Goal: Transaction & Acquisition: Purchase product/service

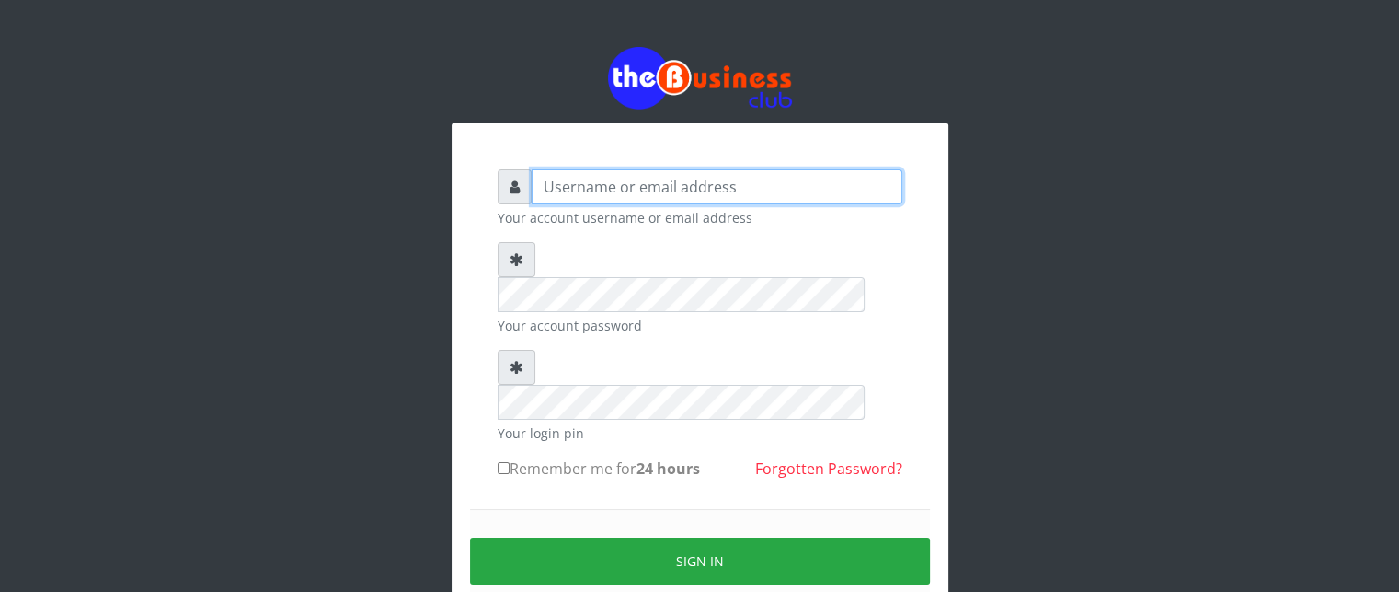
click at [634, 194] on input "text" at bounding box center [717, 186] width 371 height 35
type input "[MEDICAL_DATA]"
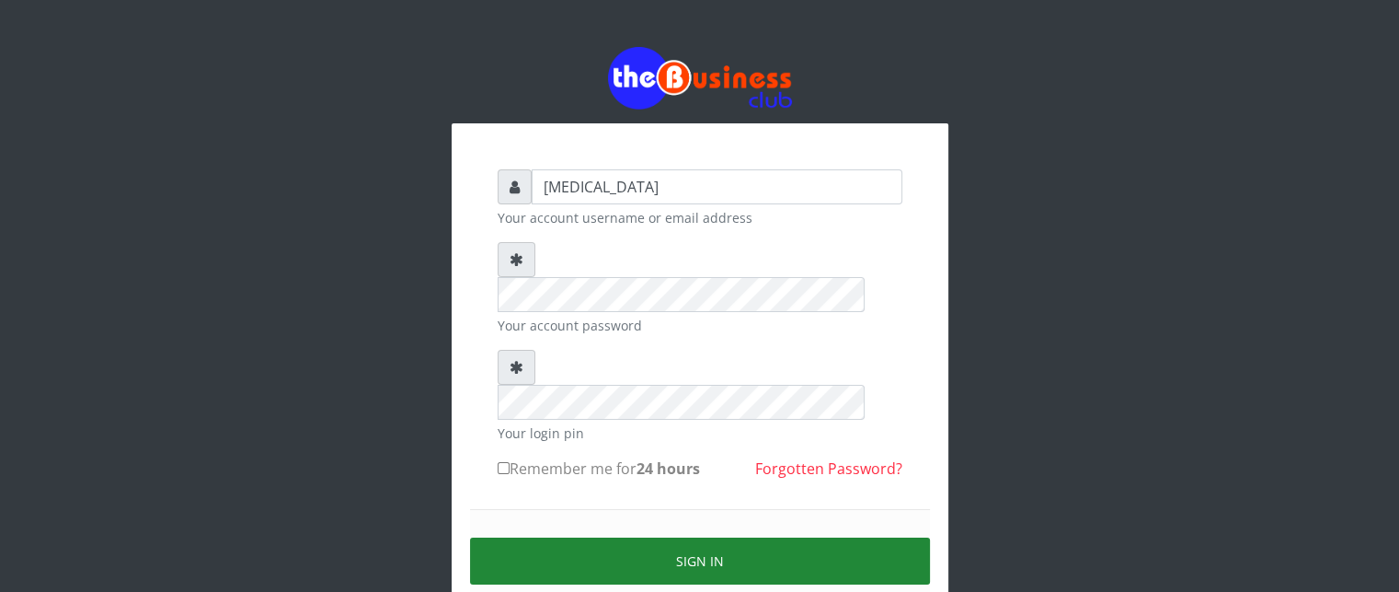
click at [835, 537] on button "Sign in" at bounding box center [700, 560] width 460 height 47
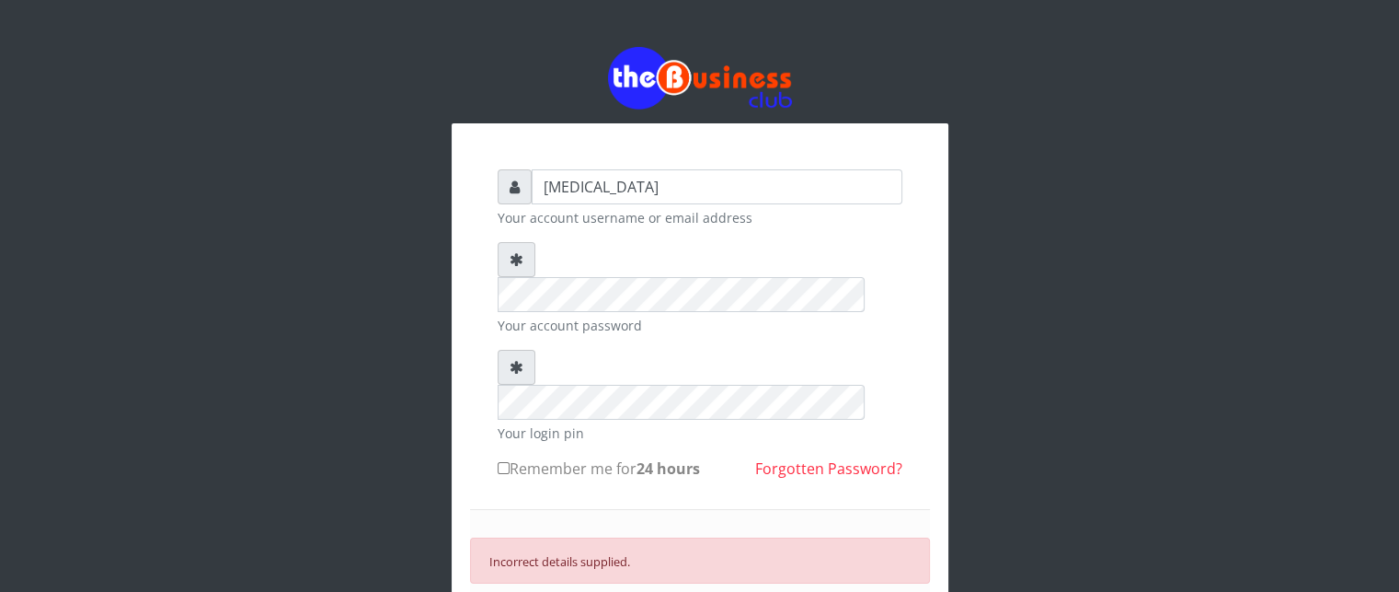
click at [664, 279] on div "Your account password" at bounding box center [700, 288] width 405 height 93
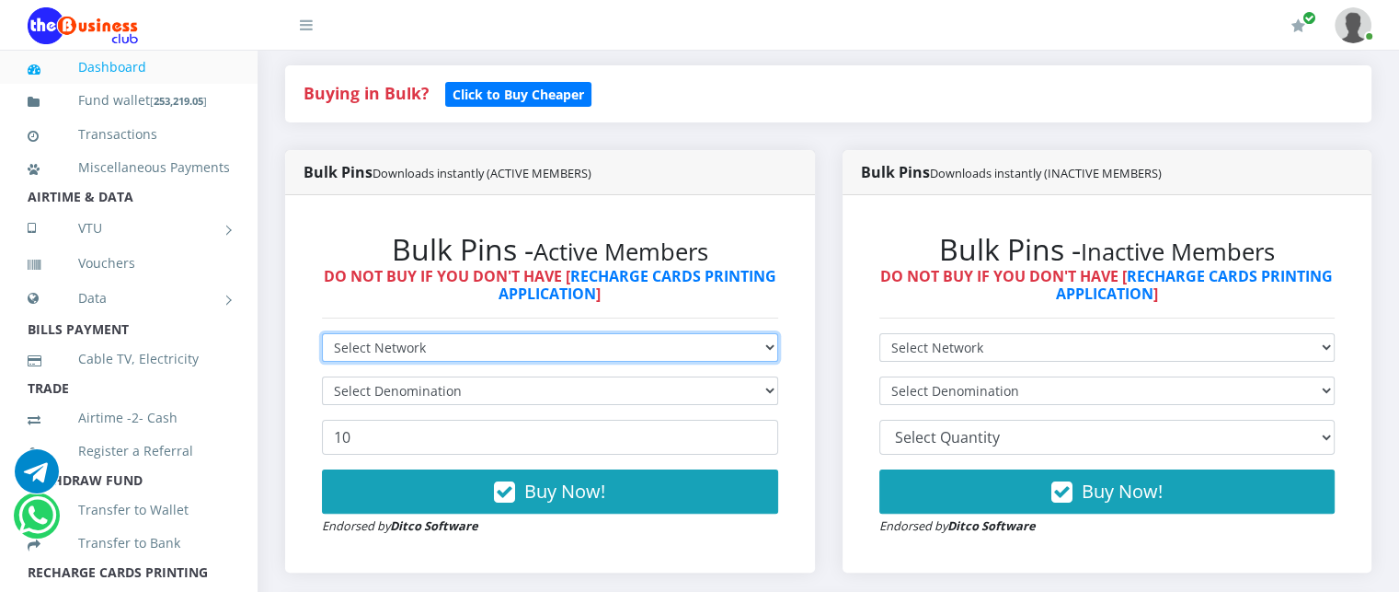
click at [663, 367] on form "Select Network MTN Globacom 9Mobile Airtel Select Denomination 10 Buy Now! Endo…" at bounding box center [550, 434] width 456 height 202
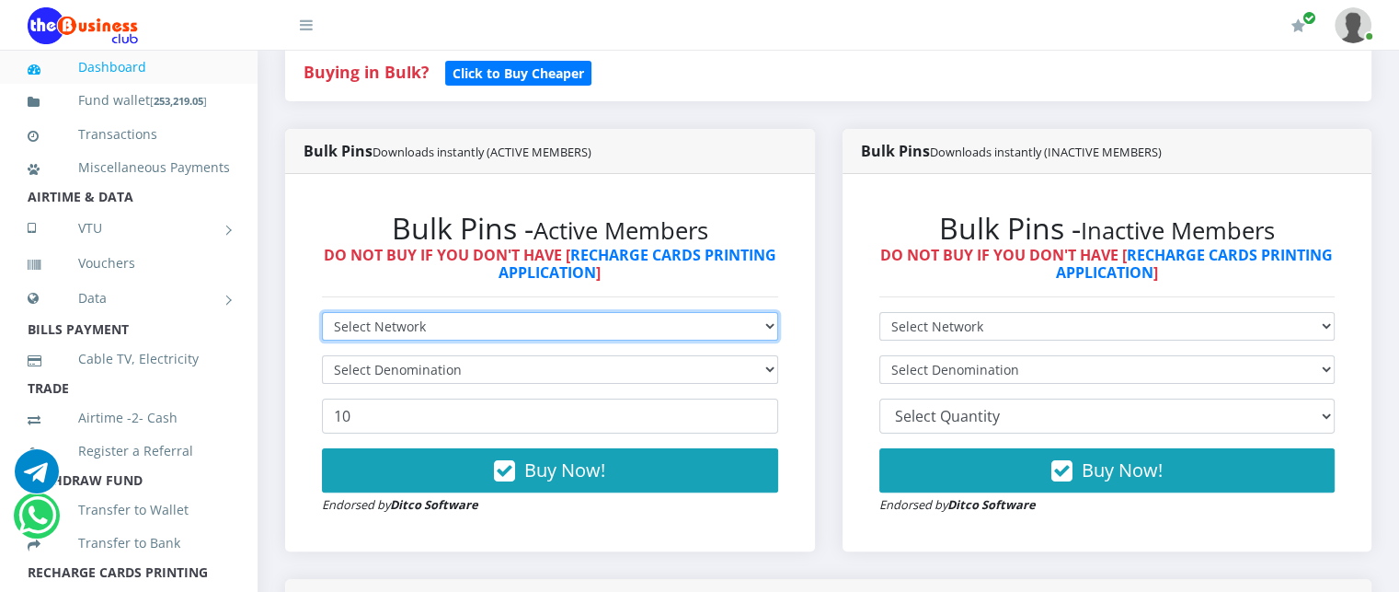
select select "MTN"
click at [322, 332] on select "Select Network MTN Globacom 9Mobile Airtel" at bounding box center [550, 326] width 456 height 29
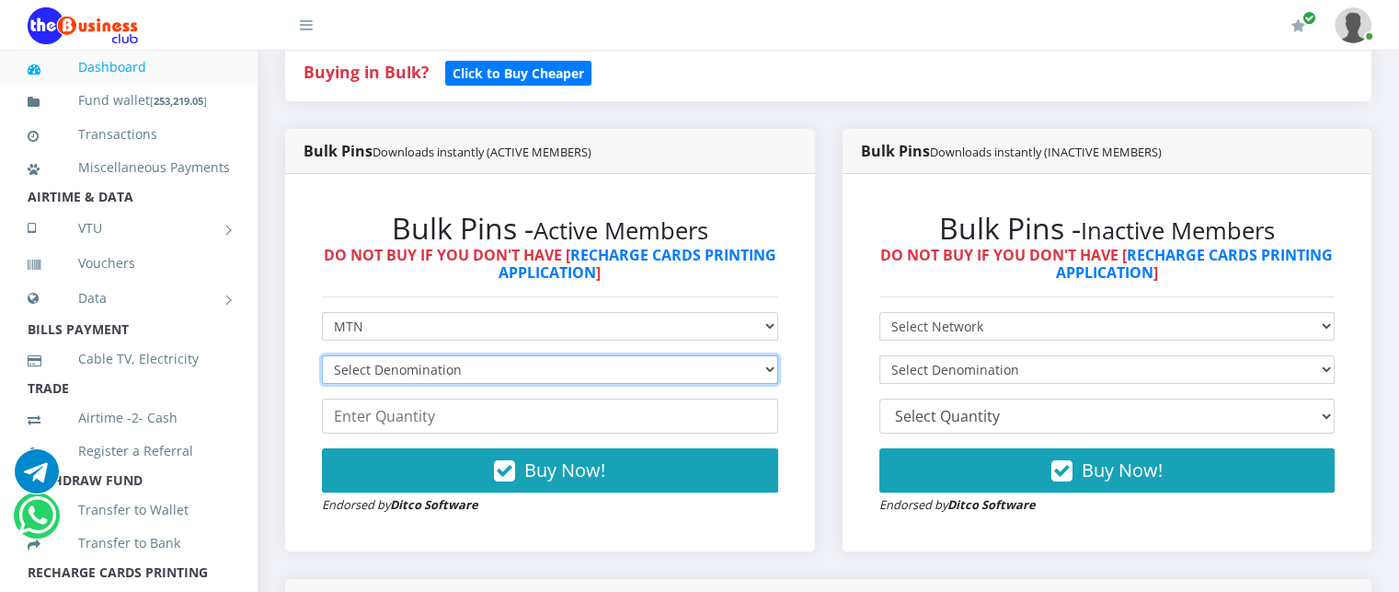
click at [458, 384] on select "Select Denomination MTN NGN100 - ₦96.99 MTN NGN200 - ₦193.98 MTN NGN400 - ₦387.…" at bounding box center [550, 369] width 456 height 29
select select "484.95-500"
click at [322, 375] on select "Select Denomination MTN NGN100 - ₦96.99 MTN NGN200 - ₦193.98 MTN NGN400 - ₦387.…" at bounding box center [550, 369] width 456 height 29
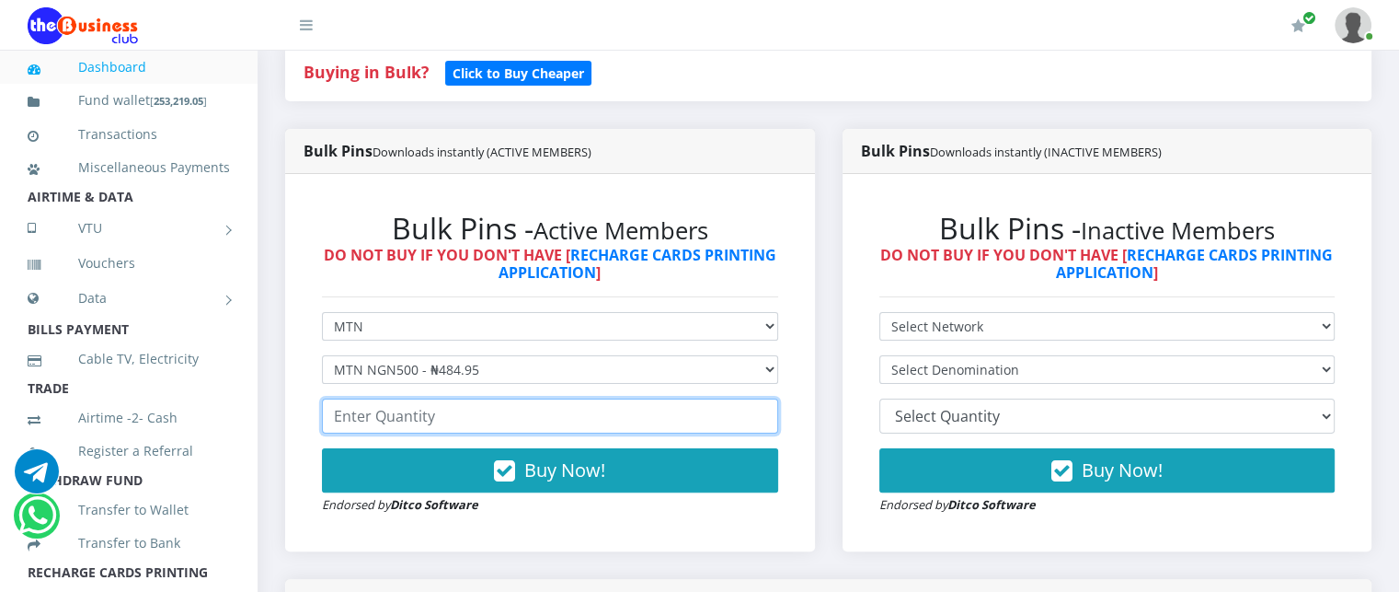
click at [407, 433] on input "number" at bounding box center [550, 415] width 456 height 35
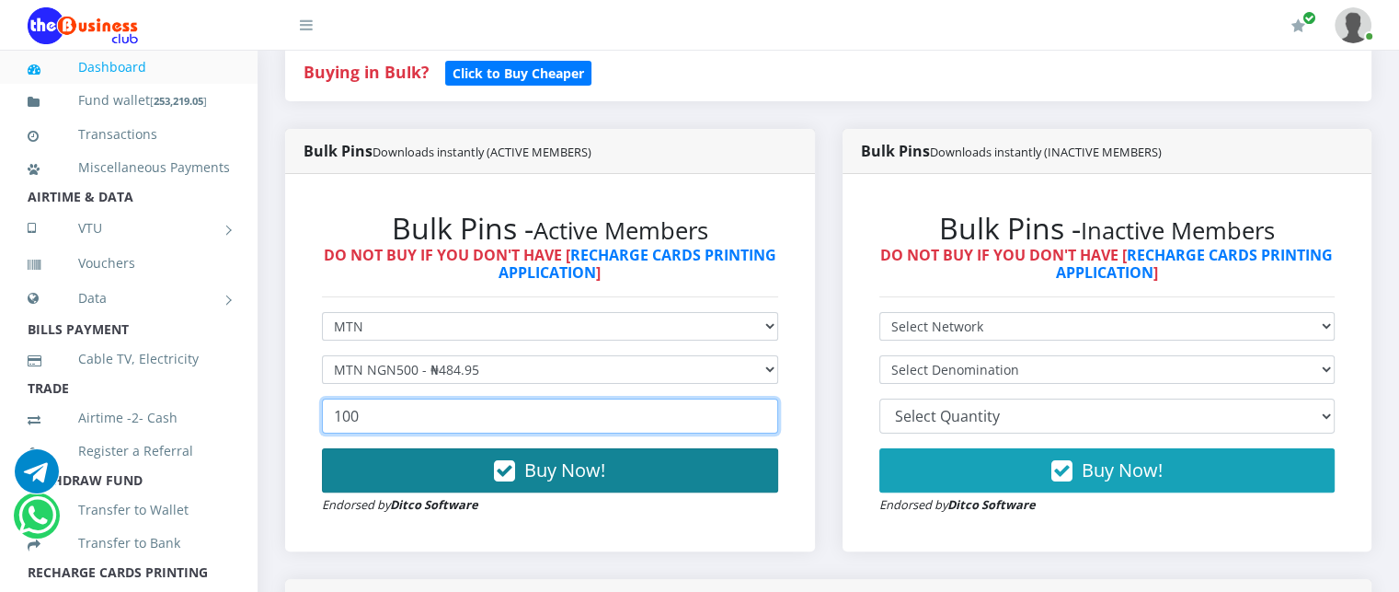
type input "100"
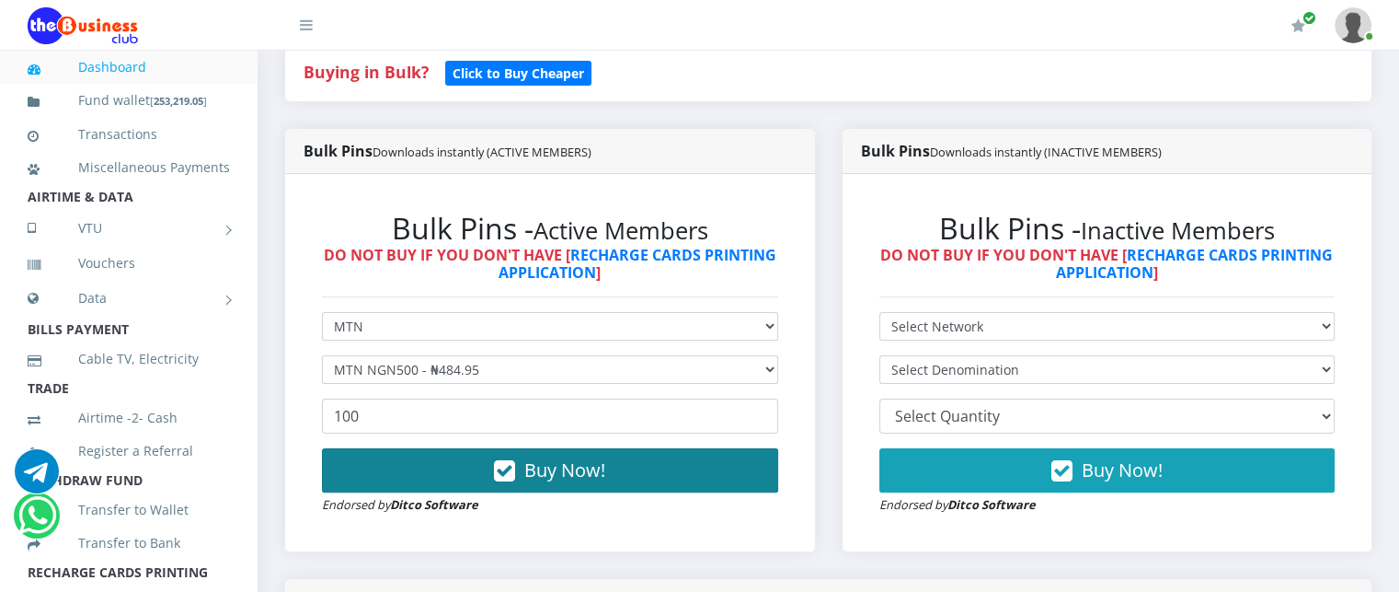
click at [497, 480] on icon "button" at bounding box center [504, 471] width 21 height 18
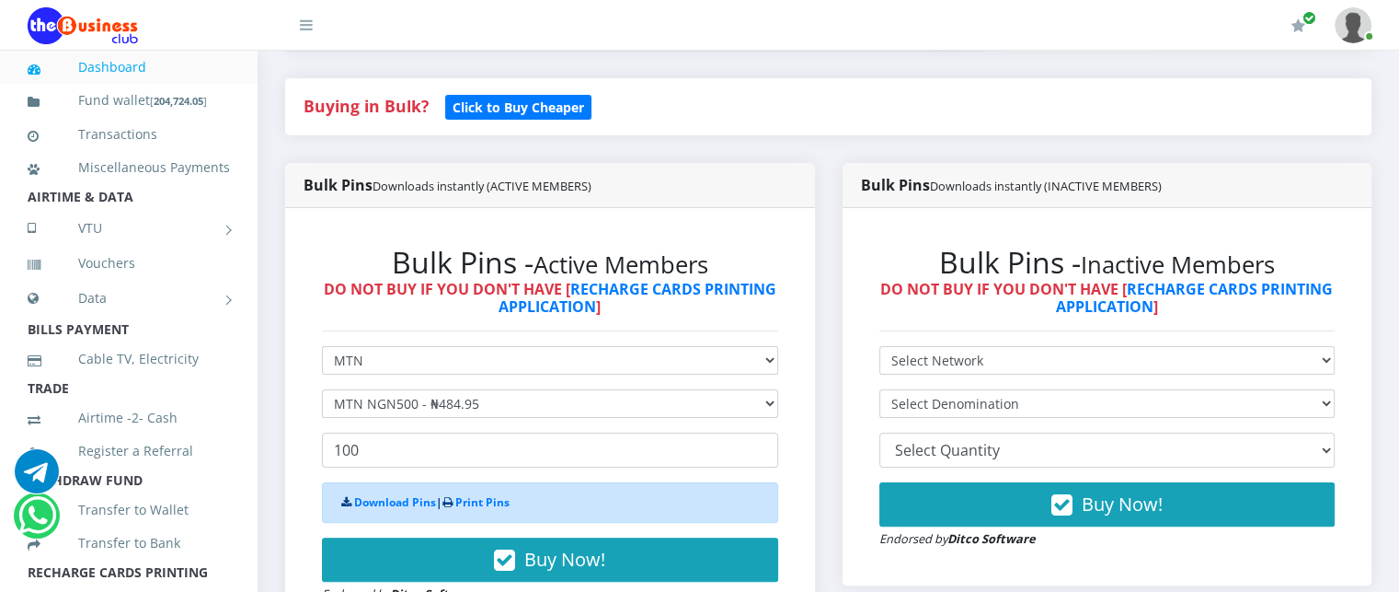
scroll to position [375, 0]
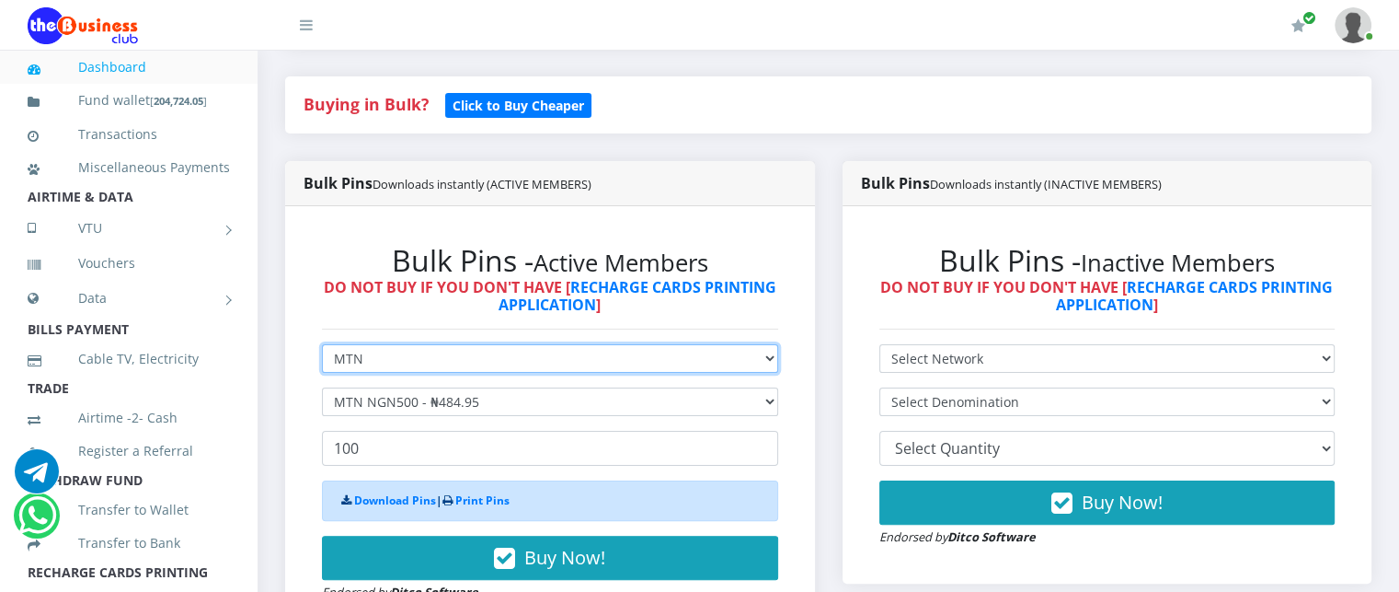
click at [422, 373] on select "Select Network MTN Globacom 9Mobile Airtel" at bounding box center [550, 358] width 456 height 29
select select "Glo"
click at [322, 363] on select "Select Network MTN Globacom 9Mobile Airtel" at bounding box center [550, 358] width 456 height 29
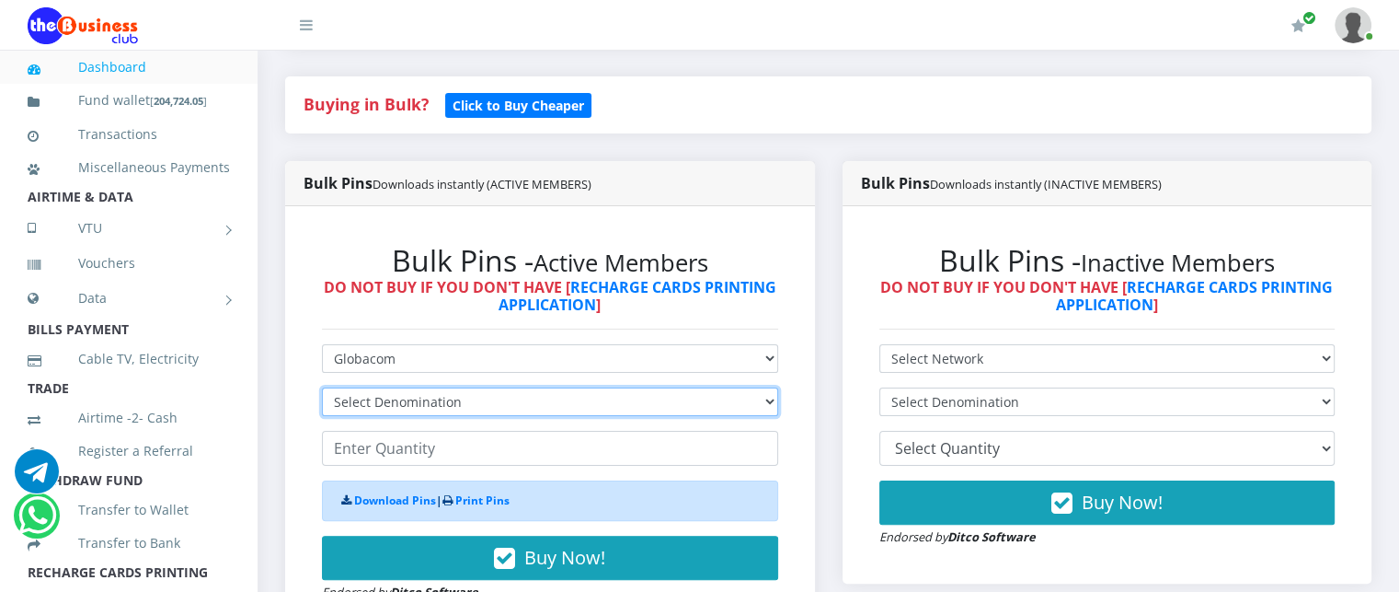
click at [381, 416] on select "Select Denomination Glo NGN100 - ₦96.55 Glo NGN200 - ₦193.10 Glo NGN500 - ₦482.…" at bounding box center [550, 401] width 456 height 29
select select "482.75-500"
click at [322, 407] on select "Select Denomination Glo NGN100 - ₦96.55 Glo NGN200 - ₦193.10 Glo NGN500 - ₦482.…" at bounding box center [550, 401] width 456 height 29
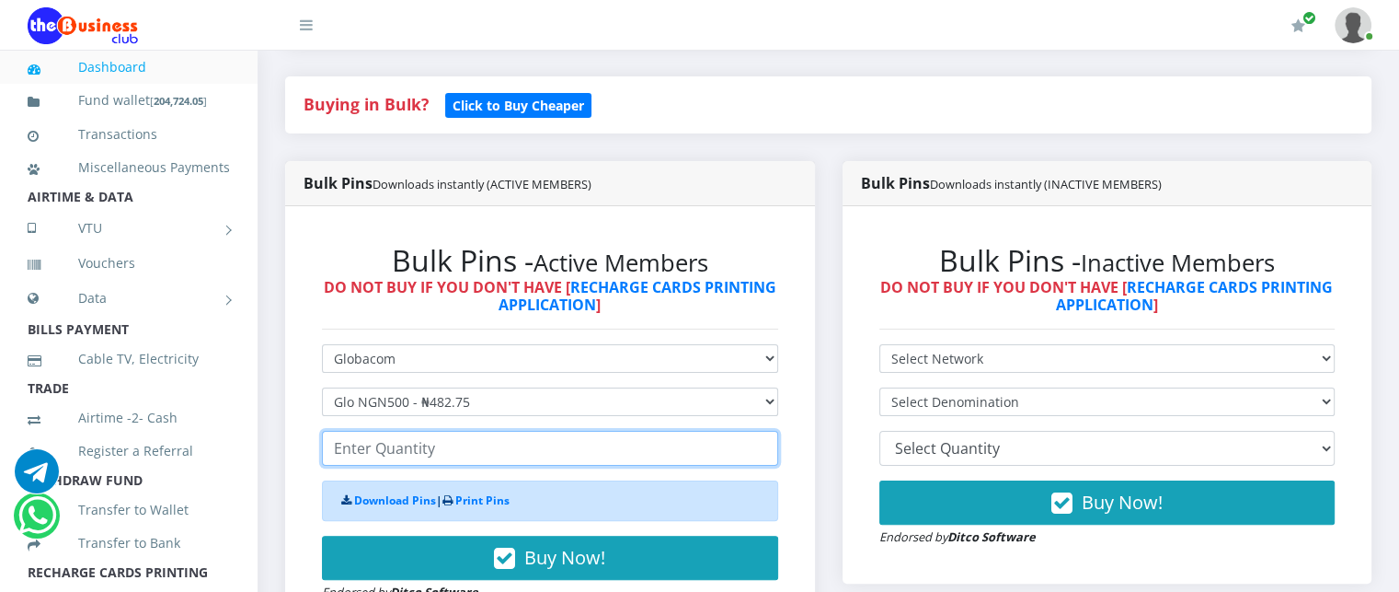
click at [398, 466] on input "number" at bounding box center [550, 448] width 456 height 35
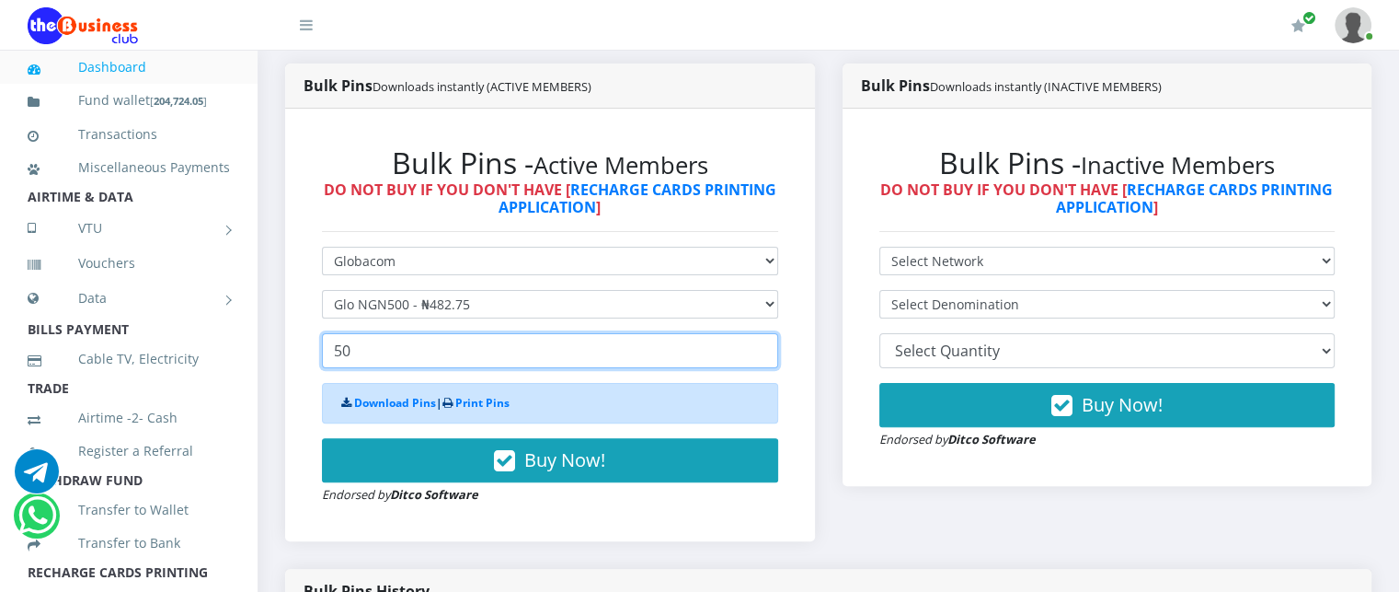
scroll to position [477, 0]
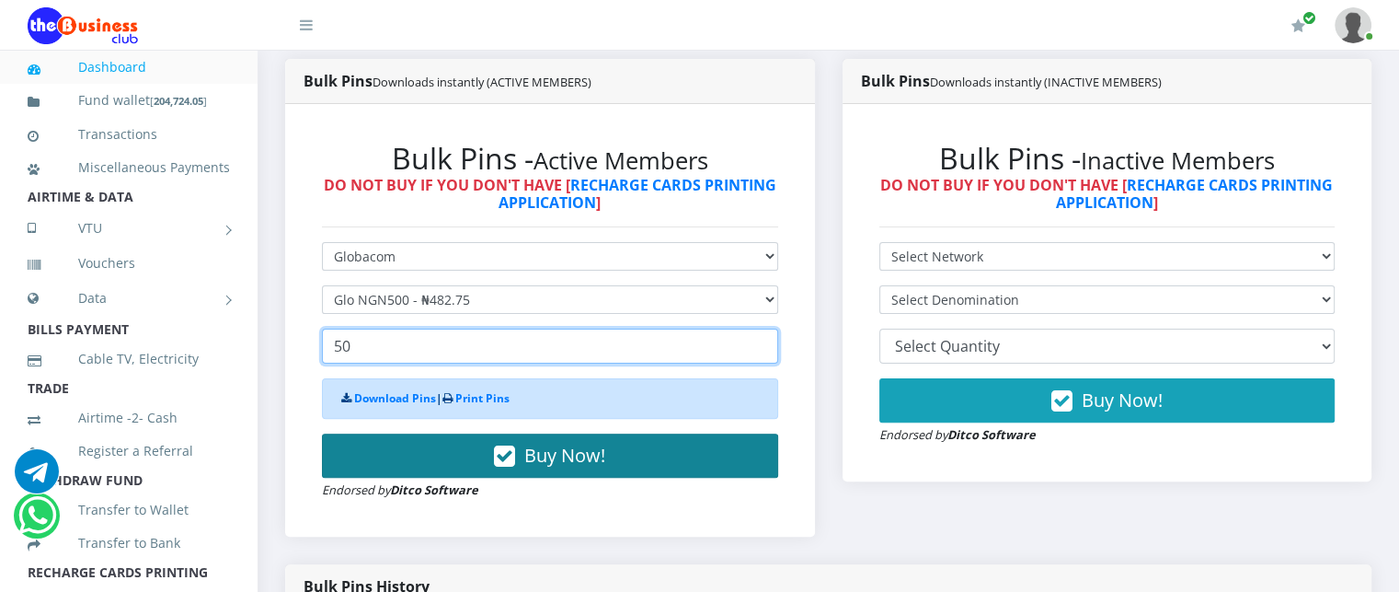
type input "50"
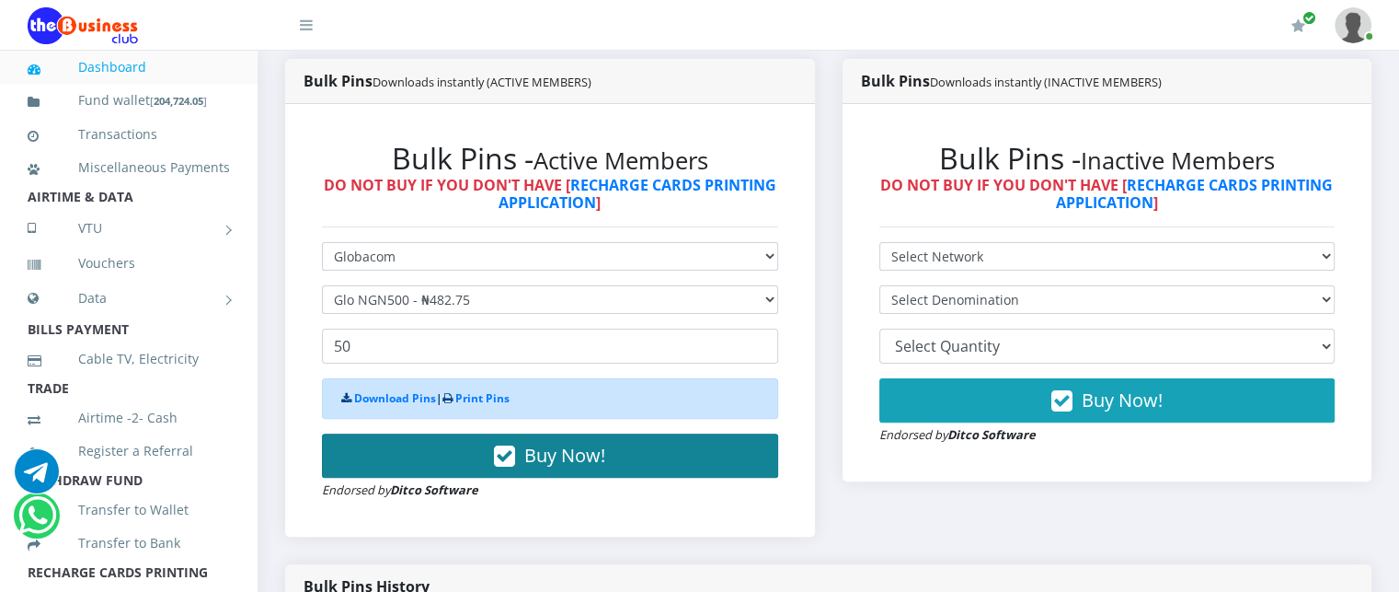
click at [493, 477] on button "Buy Now!" at bounding box center [550, 455] width 456 height 44
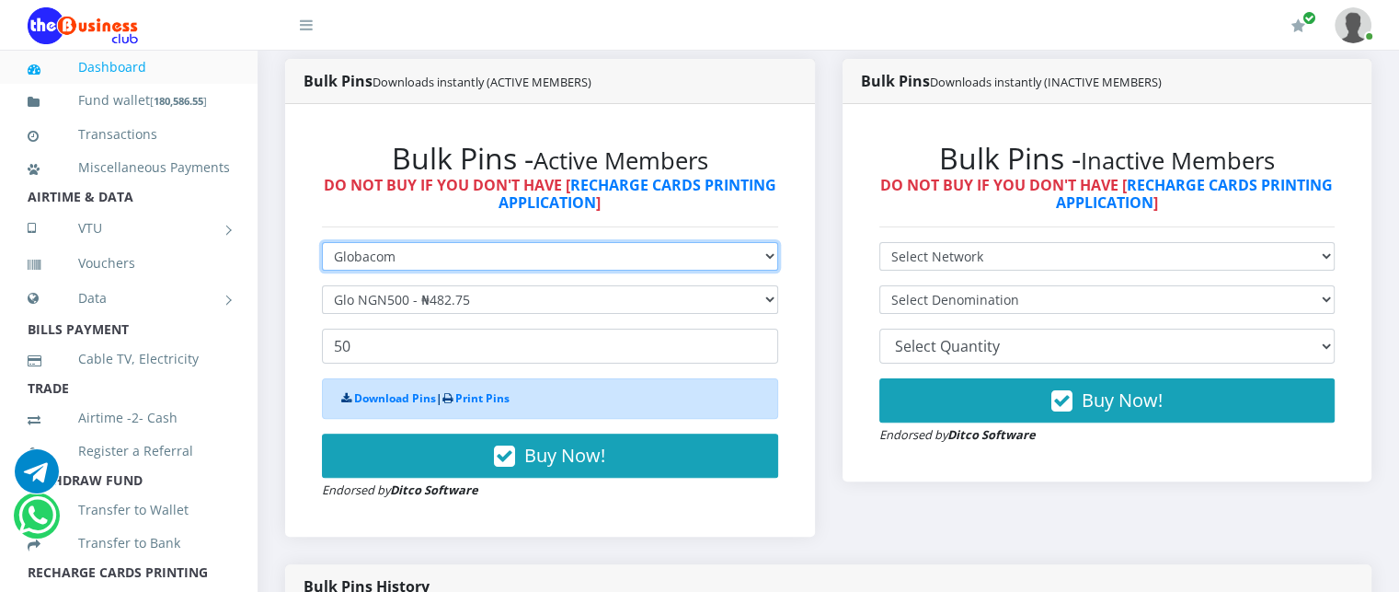
click at [417, 270] on select "Select Network MTN Globacom 9Mobile Airtel" at bounding box center [550, 256] width 456 height 29
select select "MTN"
click at [322, 262] on select "Select Network MTN Globacom 9Mobile Airtel" at bounding box center [550, 256] width 456 height 29
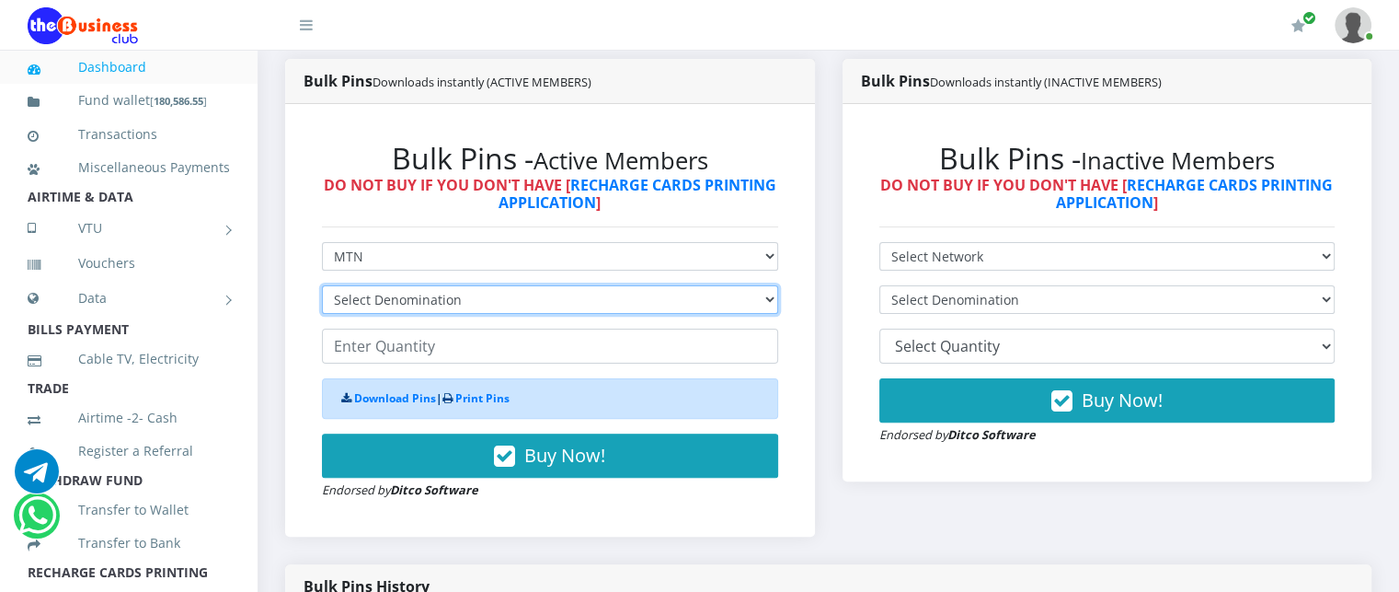
click at [383, 312] on select "Select Denomination MTN NGN100 - ₦96.99 MTN NGN200 - ₦193.98 MTN NGN400 - ₦387.…" at bounding box center [550, 299] width 456 height 29
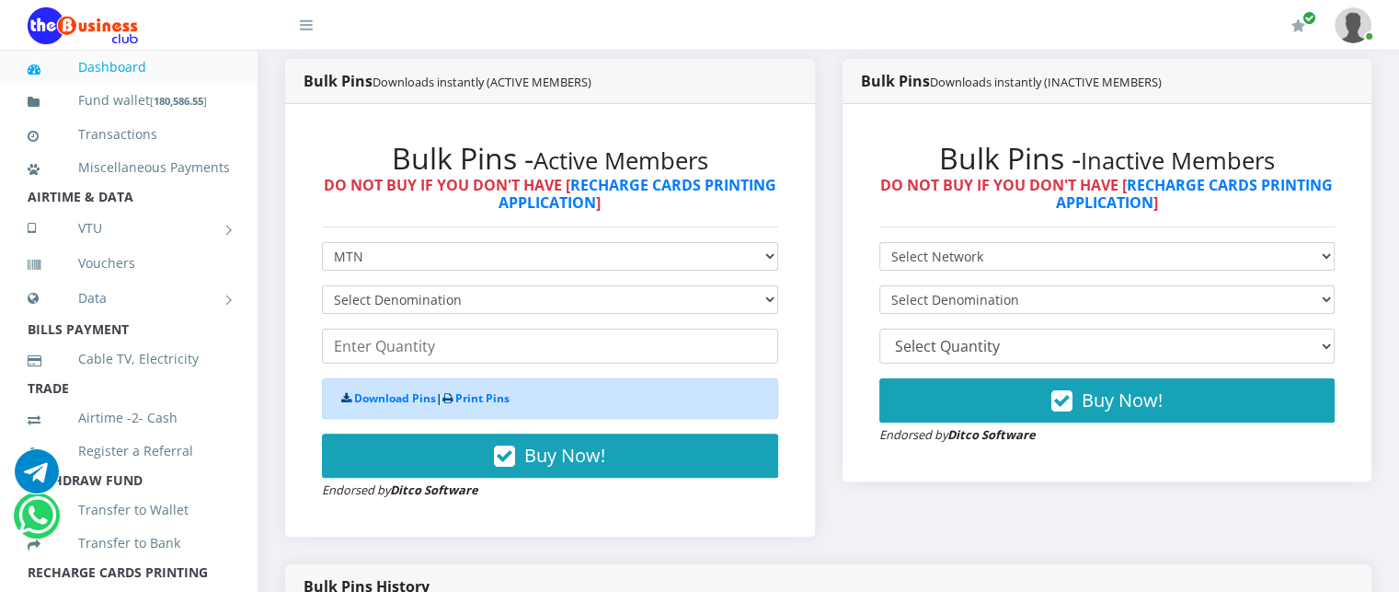
click at [405, 212] on h6 "DO NOT BUY IF YOU DON'T HAVE [ RECHARGE CARDS PRINTING APPLICATION ]" at bounding box center [550, 194] width 456 height 35
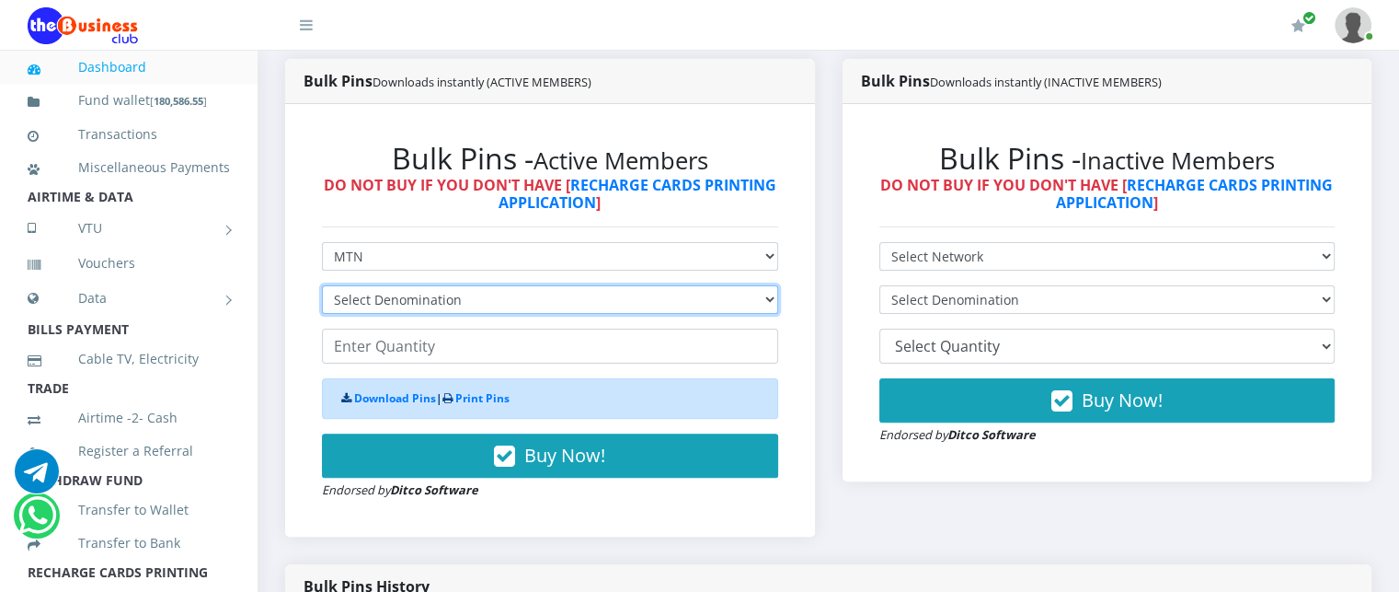
click at [405, 314] on select "Select Denomination MTN NGN100 - ₦96.99 MTN NGN200 - ₦193.98 MTN NGN400 - ₦387.…" at bounding box center [550, 299] width 456 height 29
select select "193.98-200"
click at [322, 305] on select "Select Denomination MTN NGN100 - ₦96.99 MTN NGN200 - ₦193.98 MTN NGN400 - ₦387.…" at bounding box center [550, 299] width 456 height 29
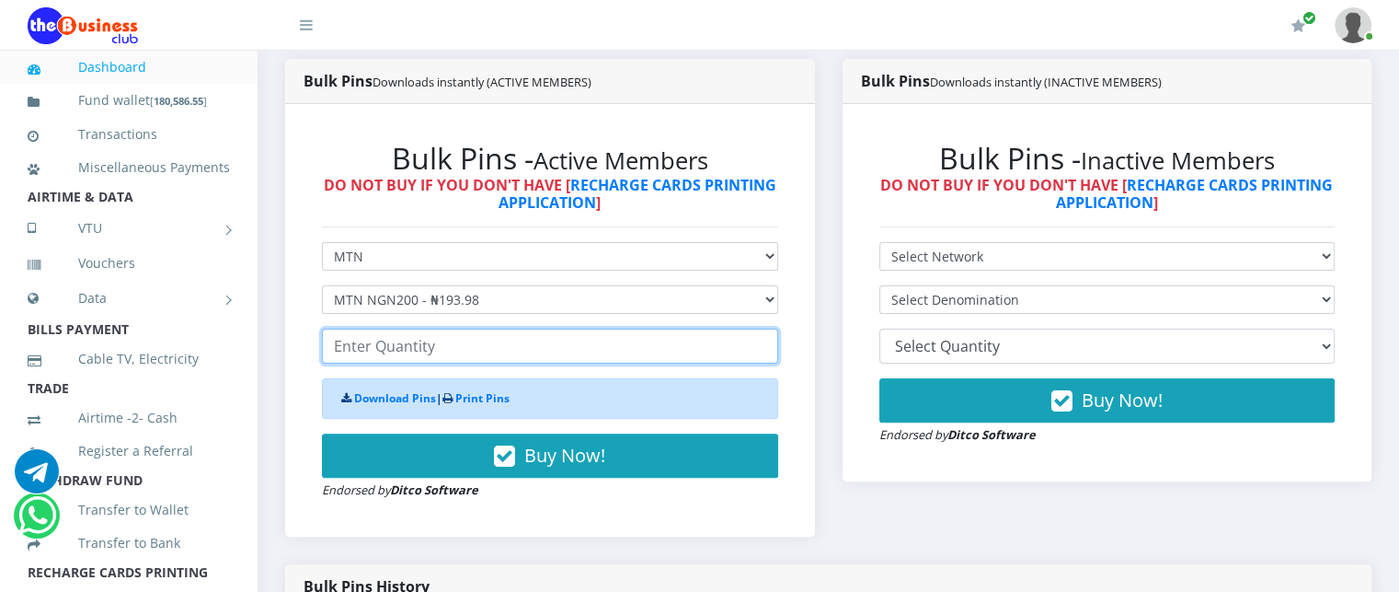
click at [389, 363] on input "number" at bounding box center [550, 345] width 456 height 35
type input "200"
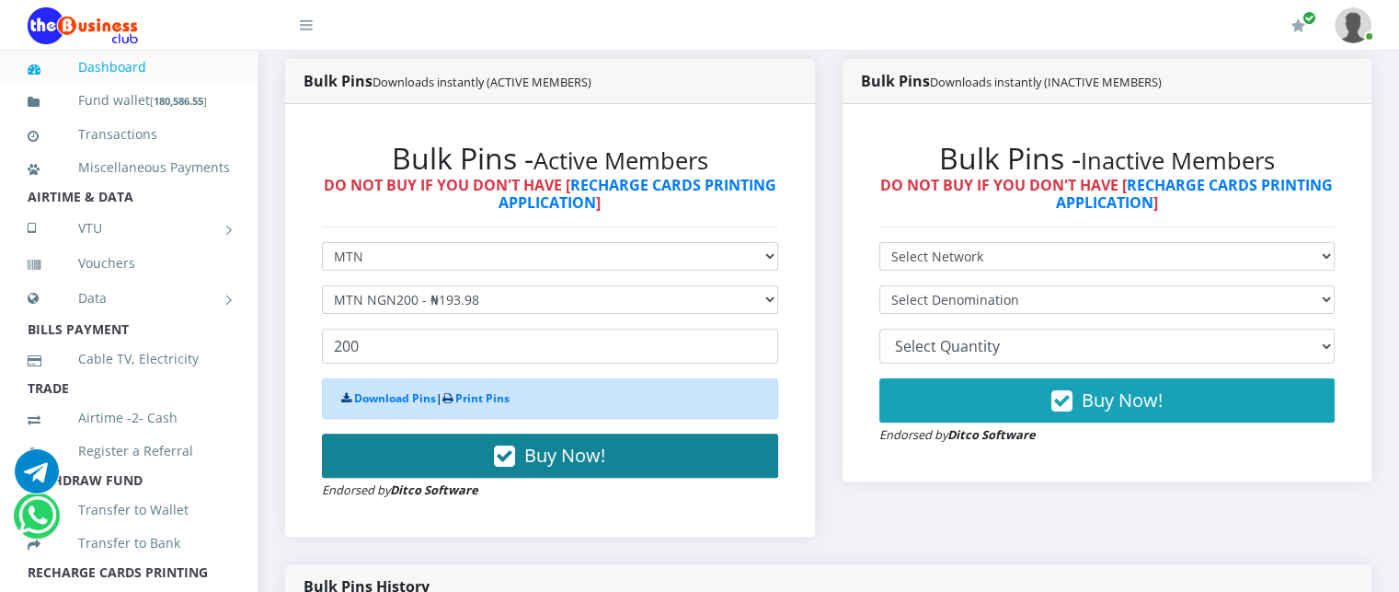
click at [427, 477] on button "Buy Now!" at bounding box center [550, 455] width 456 height 44
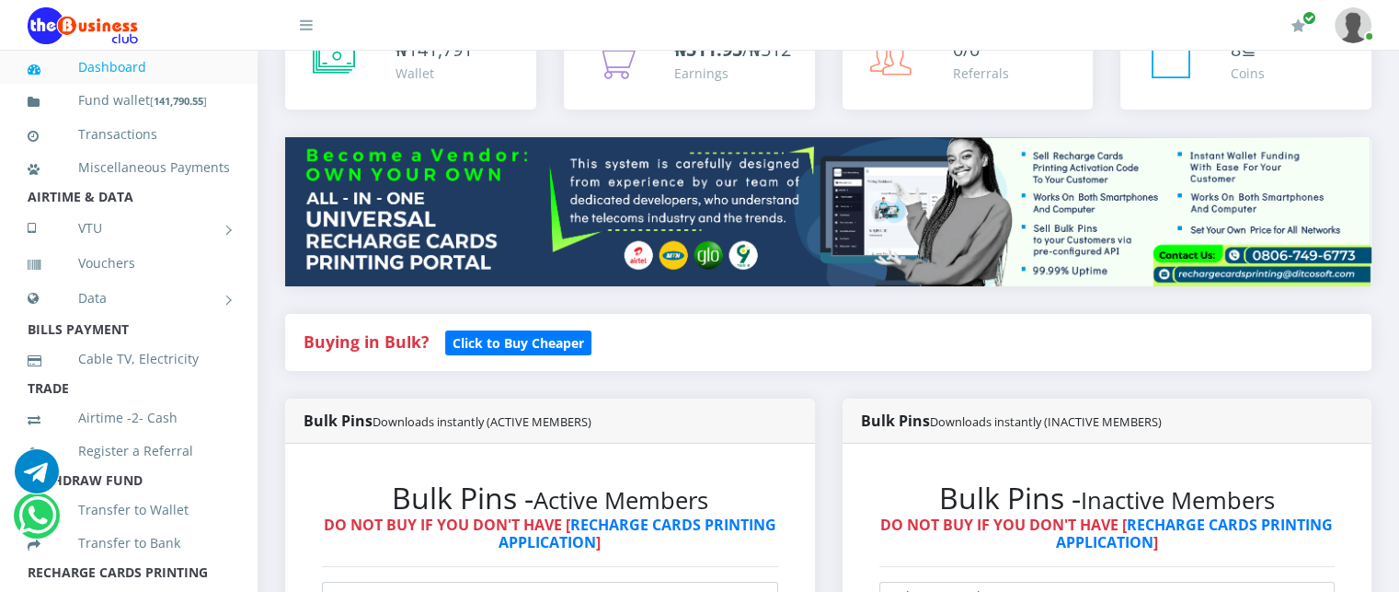
scroll to position [0, 0]
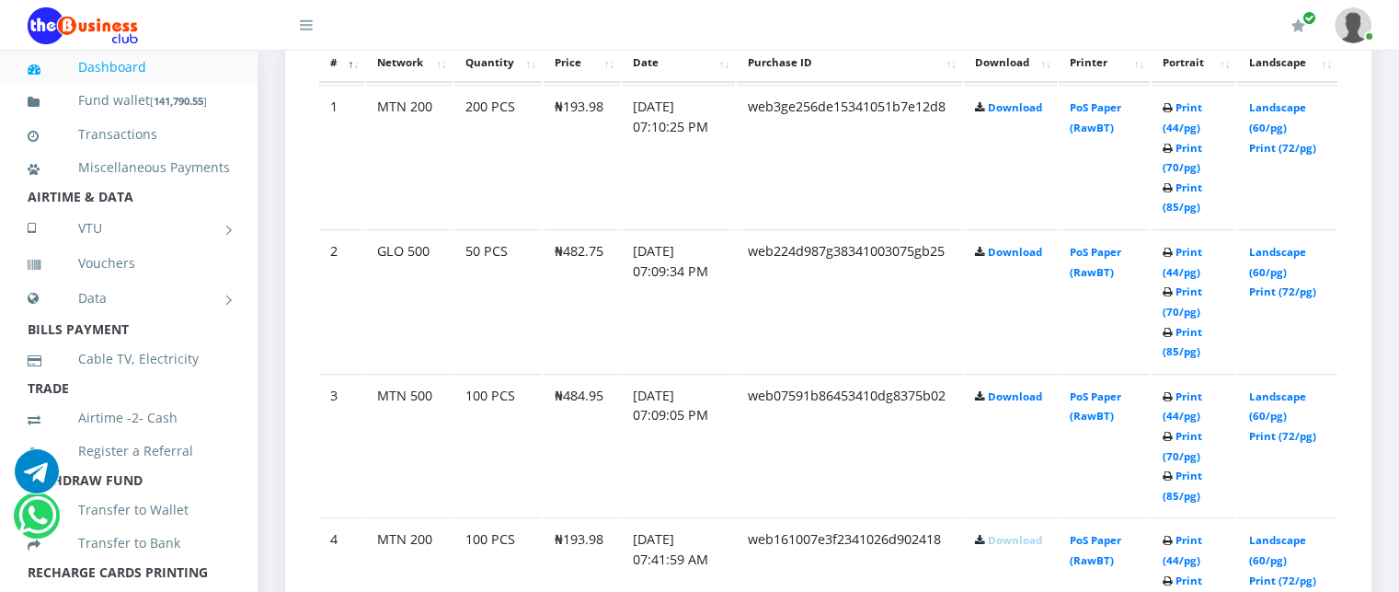
scroll to position [1064, 0]
click at [999, 406] on link "Download" at bounding box center [1015, 399] width 54 height 14
click at [1005, 261] on link "Download" at bounding box center [1015, 254] width 54 height 14
click at [1003, 117] on link "Download" at bounding box center [1015, 110] width 54 height 14
drag, startPoint x: 562, startPoint y: 413, endPoint x: 604, endPoint y: 422, distance: 42.4
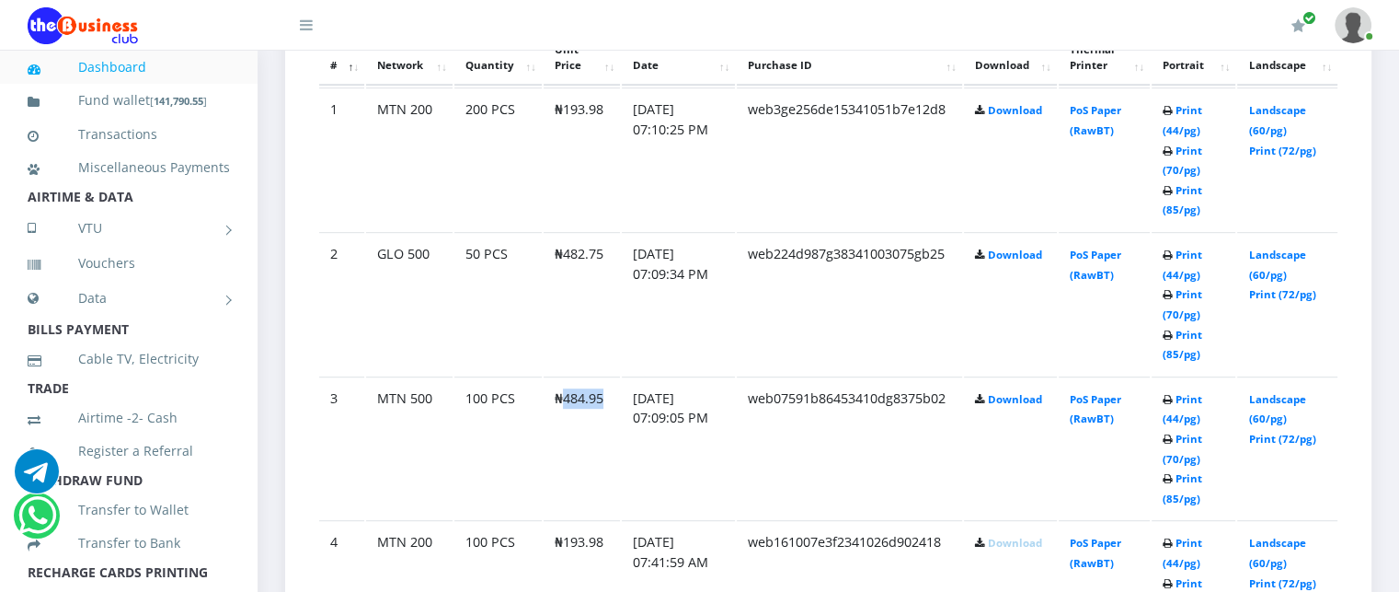
click at [604, 230] on td "₦484.95" at bounding box center [582, 158] width 76 height 143
copy td "484.95"
drag, startPoint x: 562, startPoint y: 125, endPoint x: 603, endPoint y: 135, distance: 41.7
click at [603, 135] on td "₦193.98" at bounding box center [582, 158] width 76 height 143
copy td "193.98"
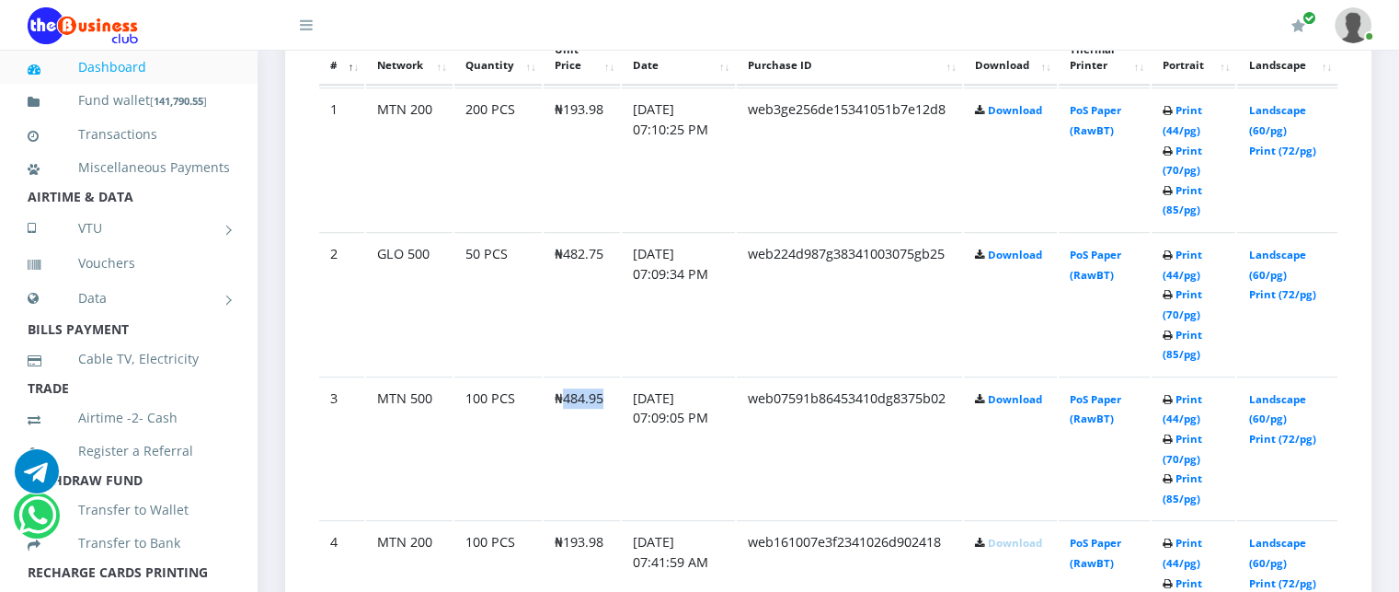
drag, startPoint x: 565, startPoint y: 419, endPoint x: 605, endPoint y: 430, distance: 42.0
click at [605, 230] on td "₦484.95" at bounding box center [582, 158] width 76 height 143
copy td "484.95"
drag, startPoint x: 562, startPoint y: 131, endPoint x: 606, endPoint y: 139, distance: 44.9
click at [606, 139] on td "₦193.98" at bounding box center [582, 158] width 76 height 143
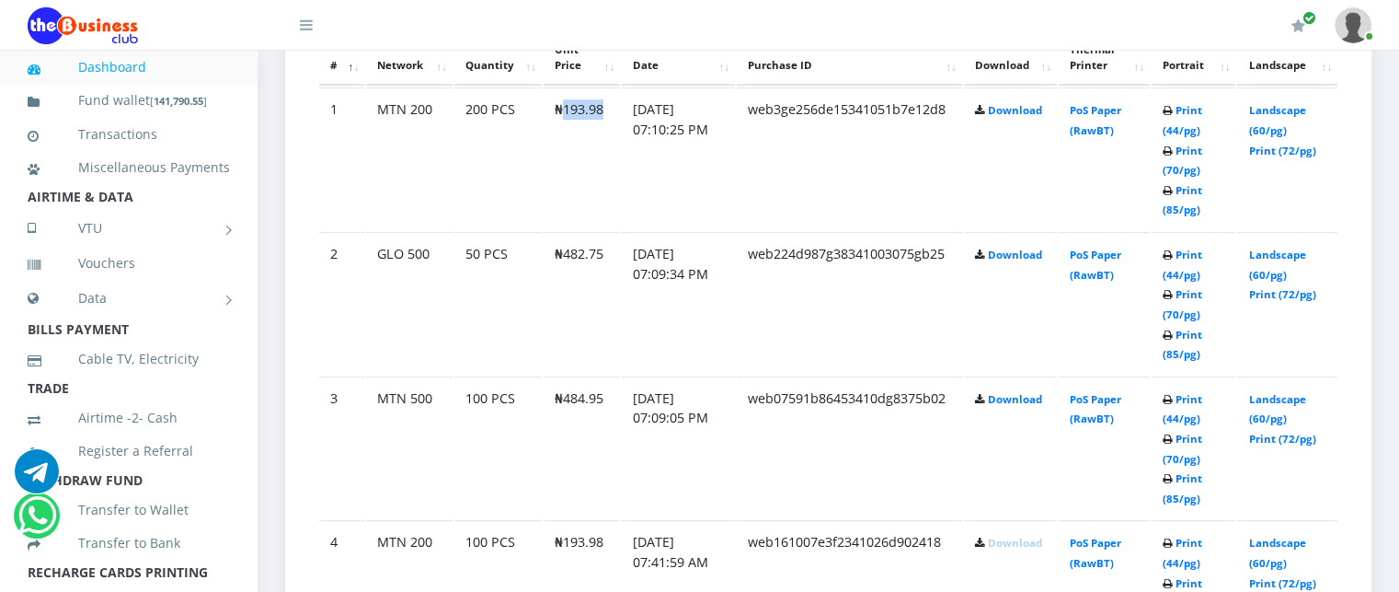
copy td "193.98"
drag, startPoint x: 563, startPoint y: 271, endPoint x: 603, endPoint y: 277, distance: 39.9
click at [603, 277] on td "₦482.75" at bounding box center [582, 303] width 76 height 143
copy td "482.75"
